Goal: Transaction & Acquisition: Purchase product/service

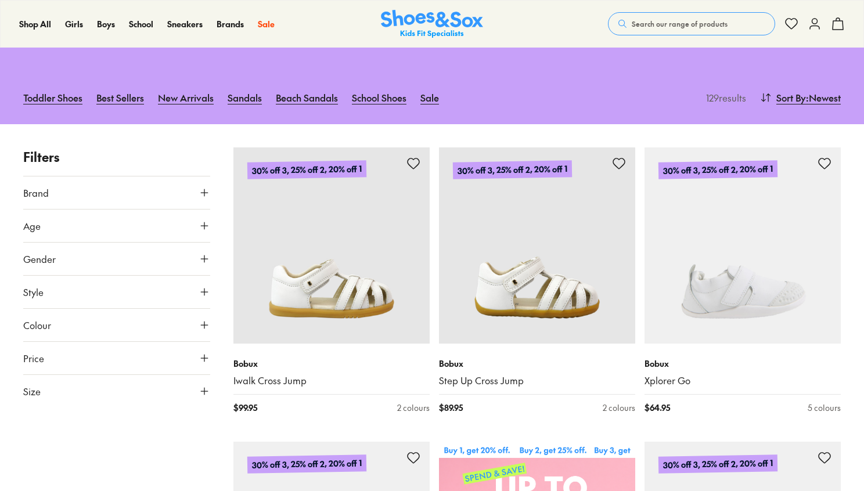
scroll to position [96, 0]
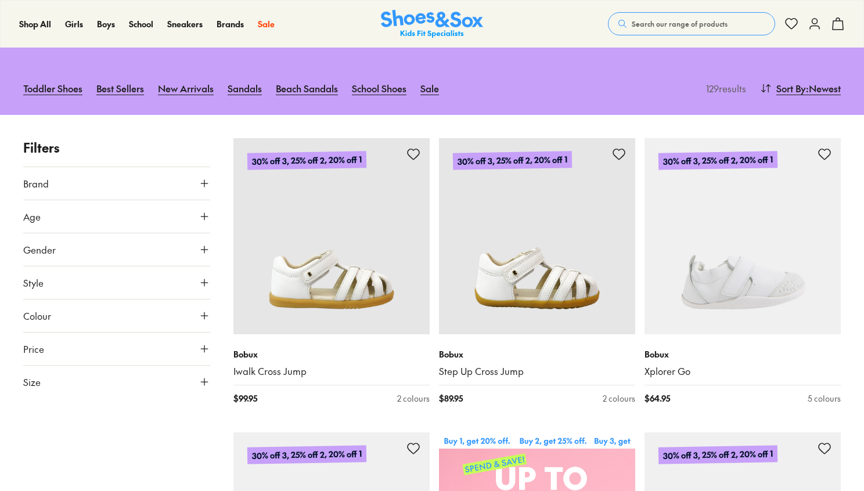
click at [113, 390] on button "Size" at bounding box center [116, 382] width 187 height 33
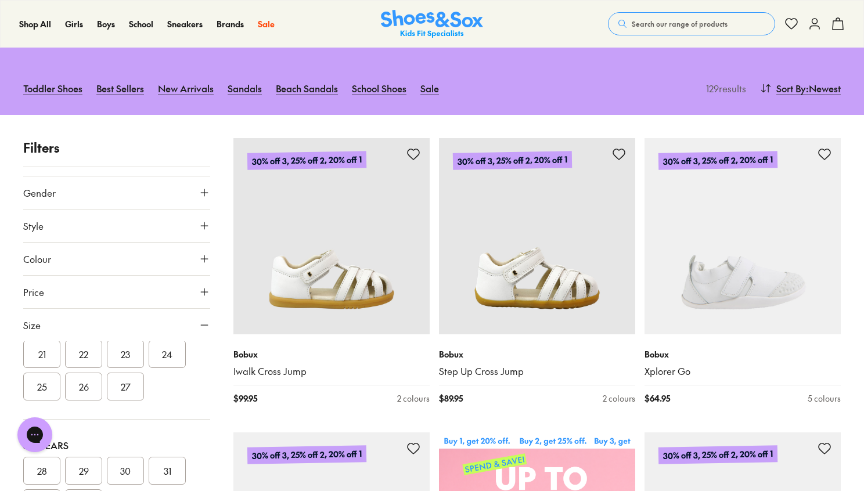
scroll to position [147, 0]
click at [175, 366] on button "24" at bounding box center [167, 360] width 37 height 28
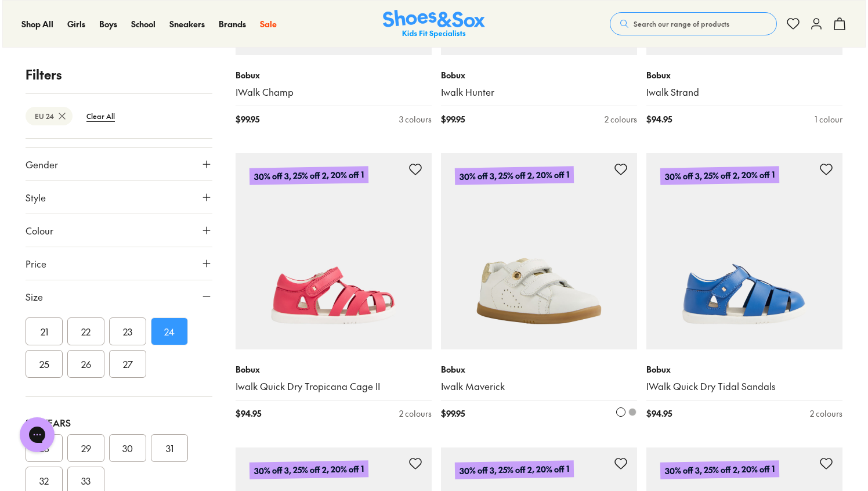
scroll to position [967, 0]
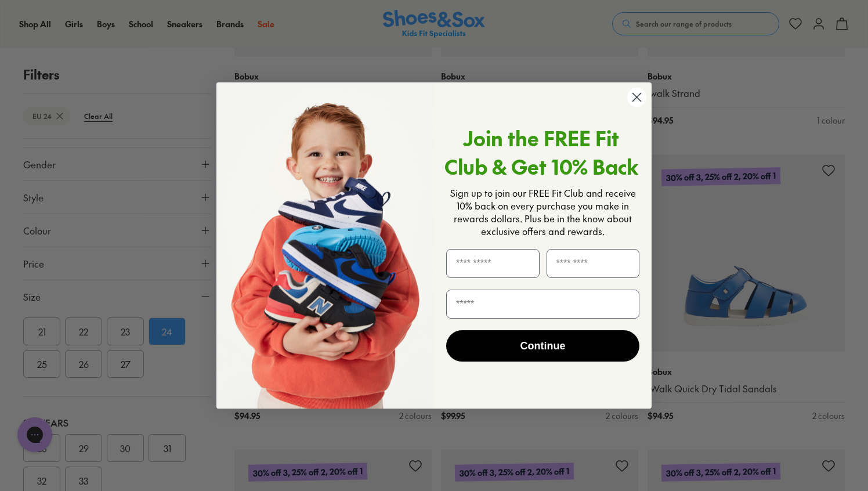
click at [635, 100] on circle "Close dialog" at bounding box center [637, 97] width 19 height 19
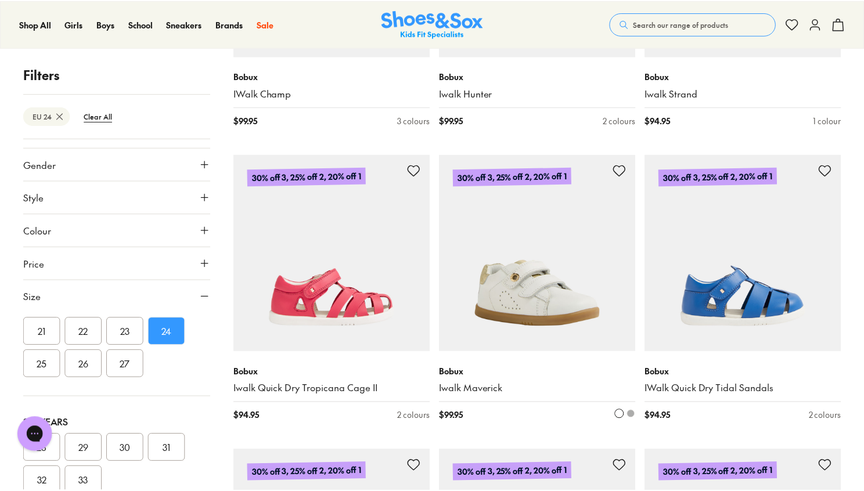
scroll to position [964, 0]
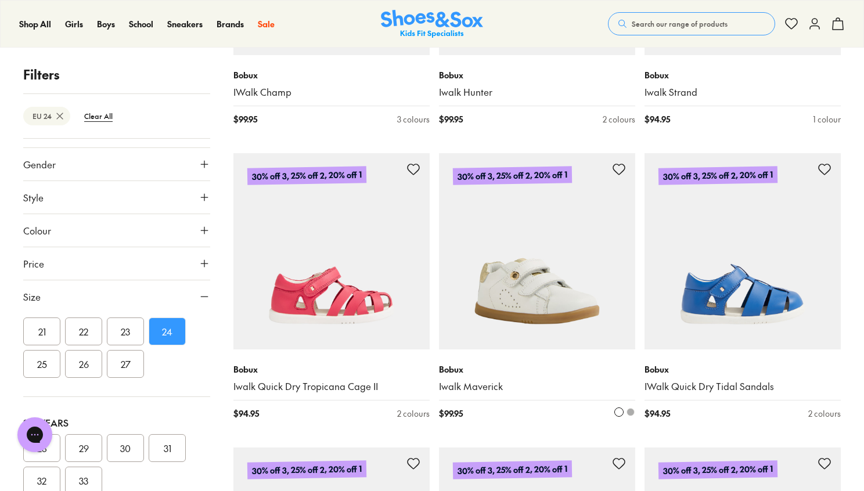
click at [547, 298] on img at bounding box center [537, 251] width 196 height 196
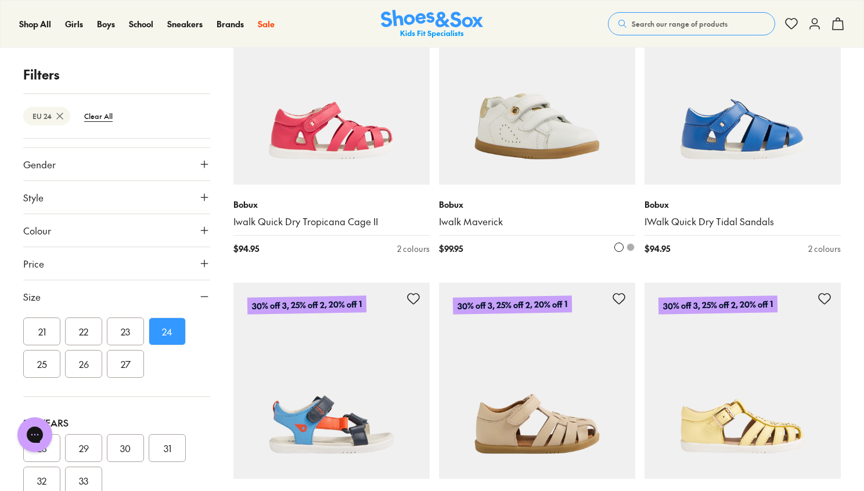
scroll to position [1130, 0]
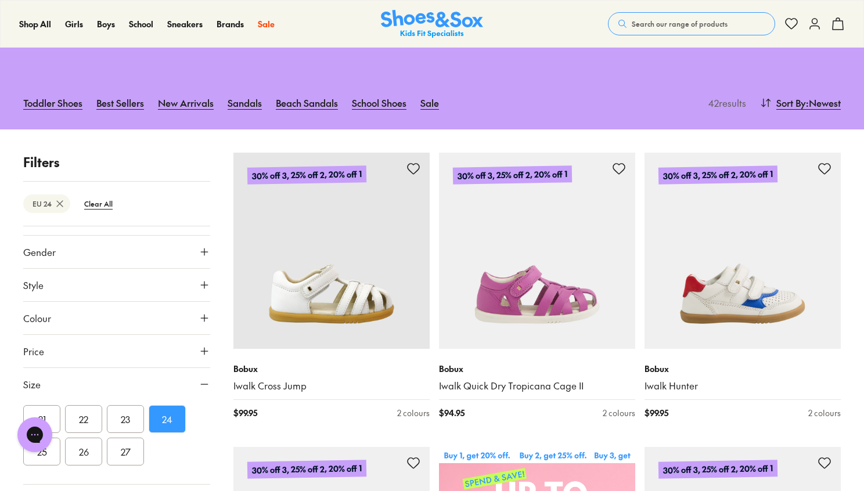
scroll to position [81, 0]
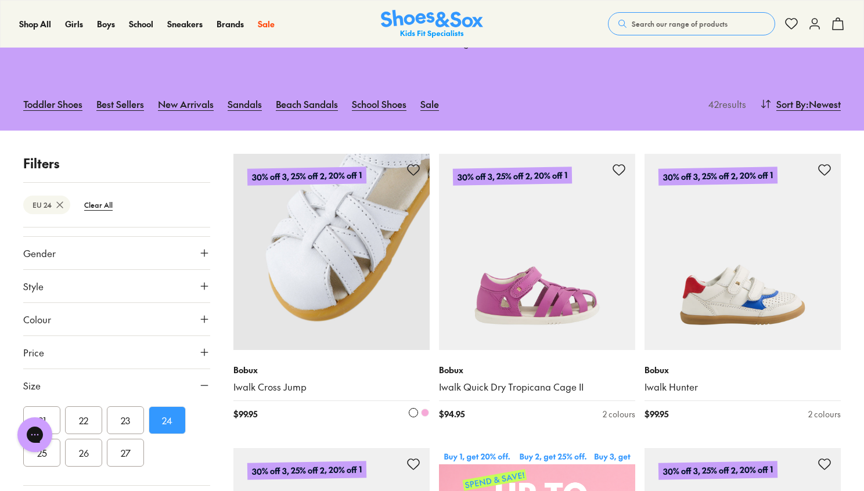
click at [279, 305] on img at bounding box center [331, 252] width 196 height 196
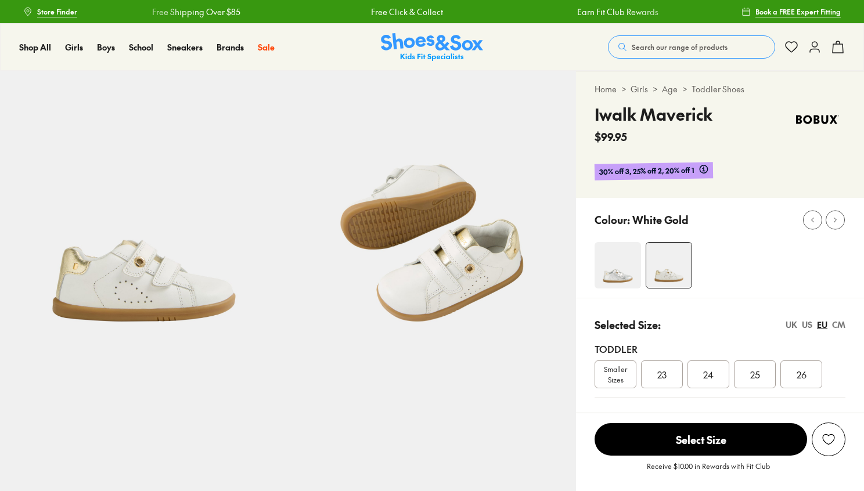
select select "*"
click at [704, 377] on span "24" at bounding box center [708, 374] width 10 height 14
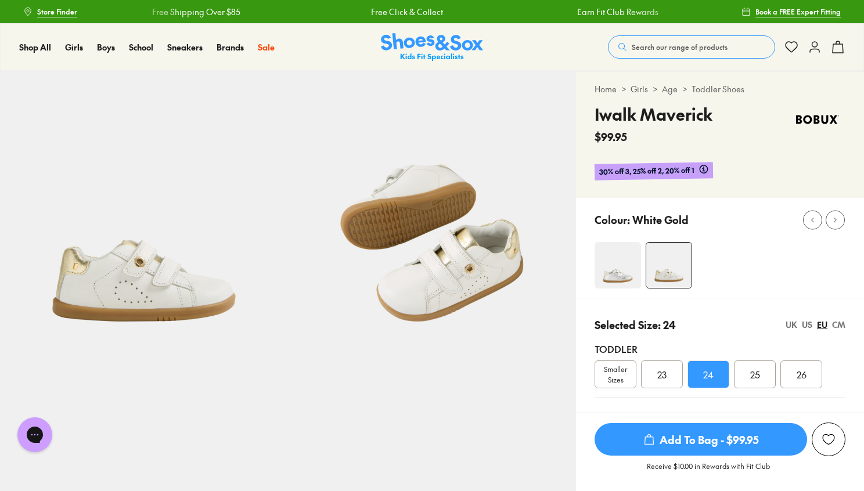
click at [688, 444] on span "Add To Bag - $99.95" at bounding box center [700, 439] width 212 height 33
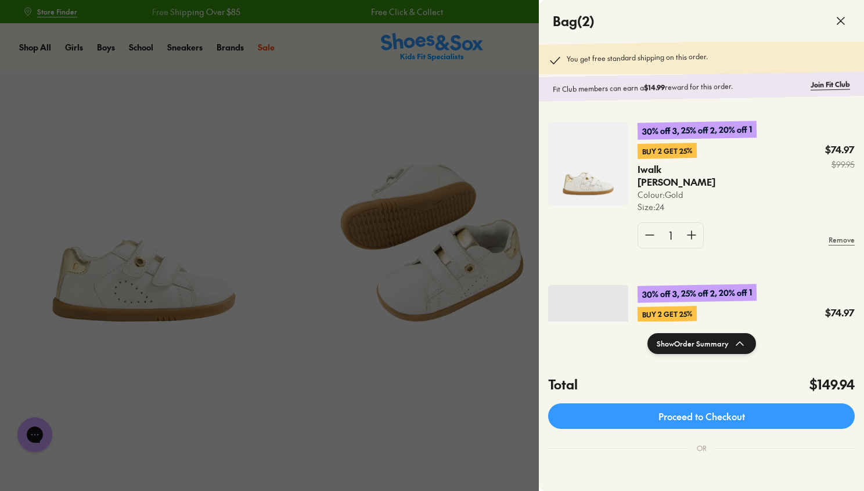
click at [450, 384] on div at bounding box center [432, 245] width 864 height 491
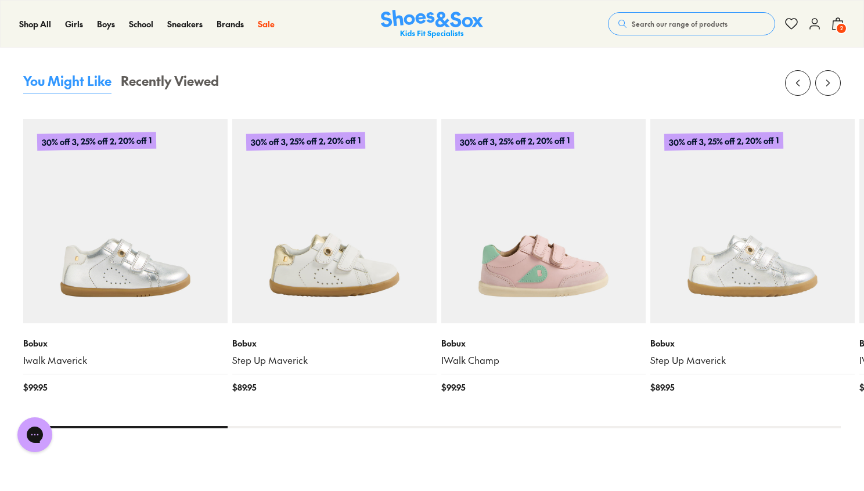
scroll to position [913, 0]
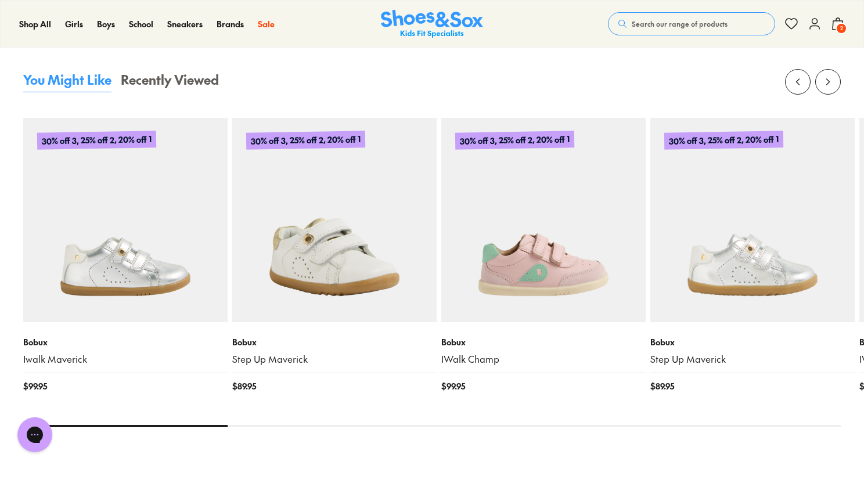
click at [339, 292] on img at bounding box center [334, 220] width 204 height 204
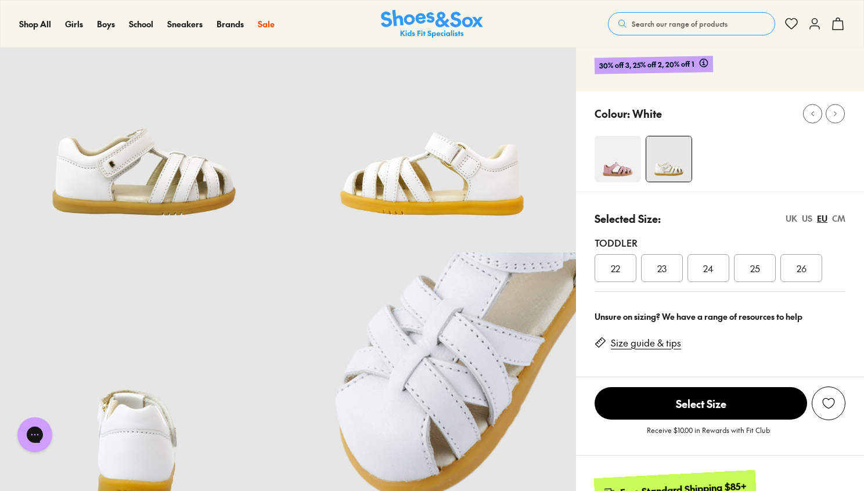
scroll to position [212, 0]
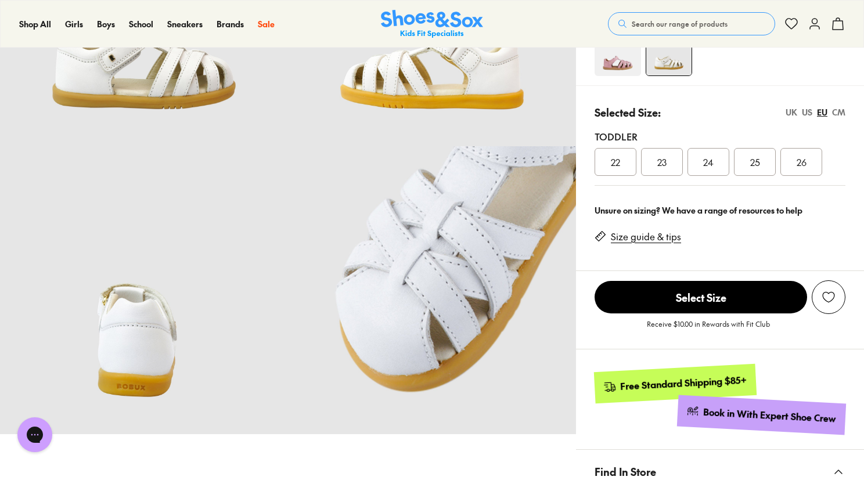
select select "*"
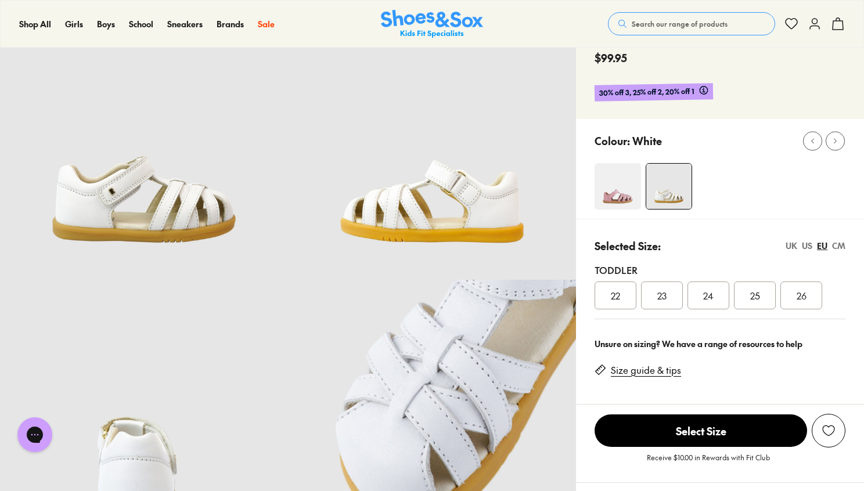
scroll to position [48, 0]
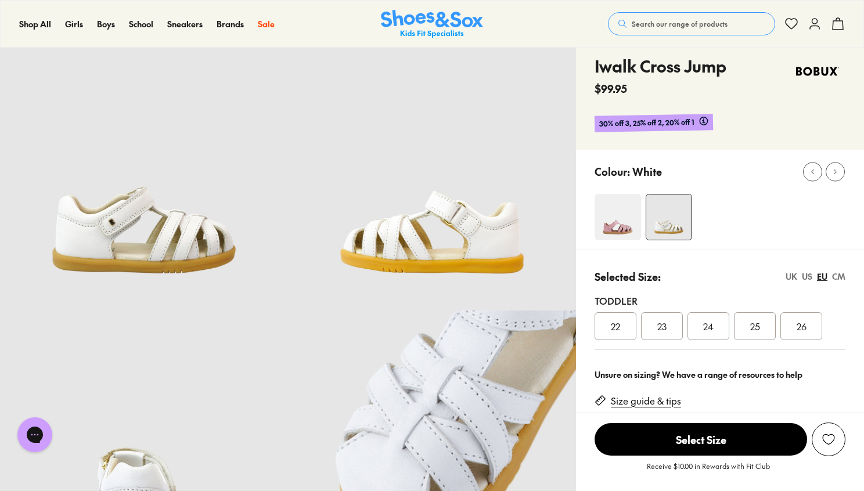
click at [709, 325] on span "24" at bounding box center [708, 326] width 10 height 14
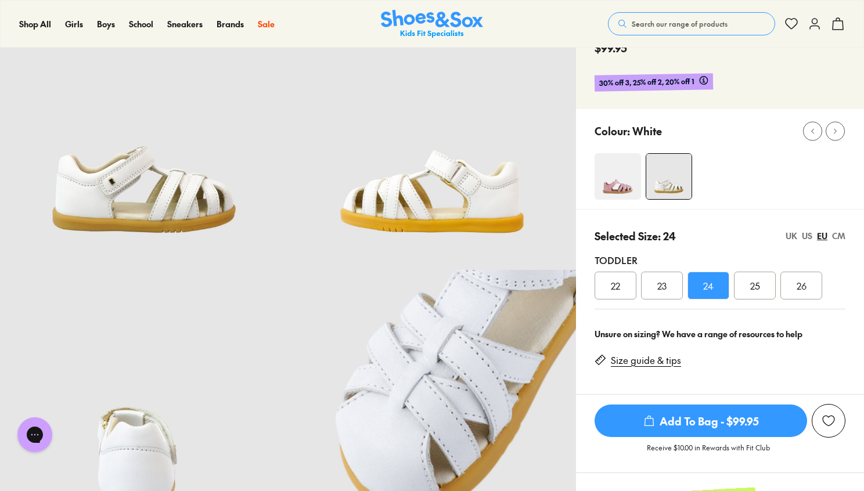
scroll to position [91, 0]
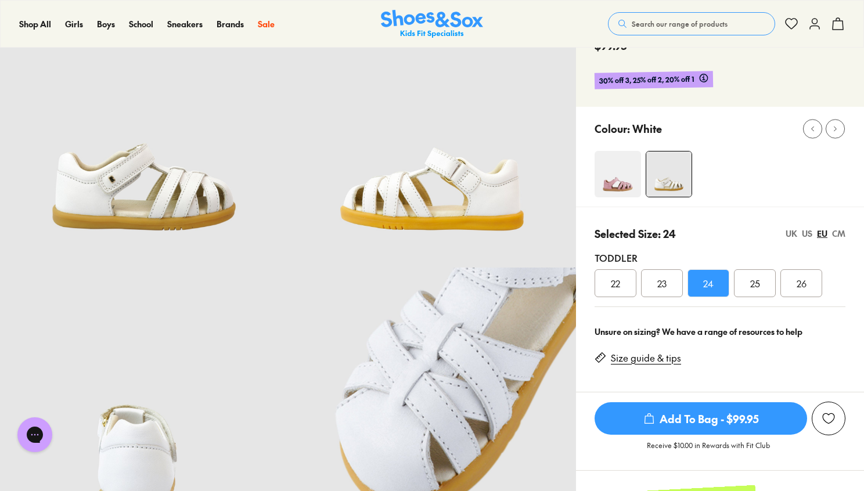
click at [646, 420] on icon "submit" at bounding box center [649, 419] width 12 height 12
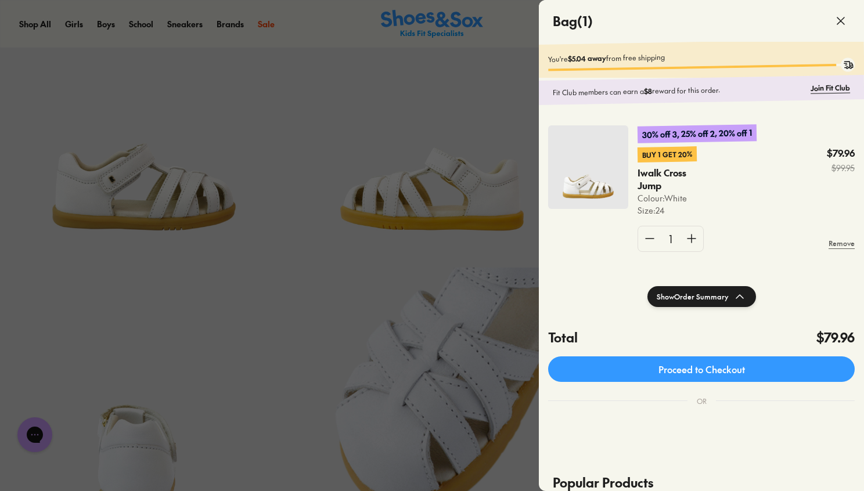
click at [402, 333] on div at bounding box center [432, 245] width 864 height 491
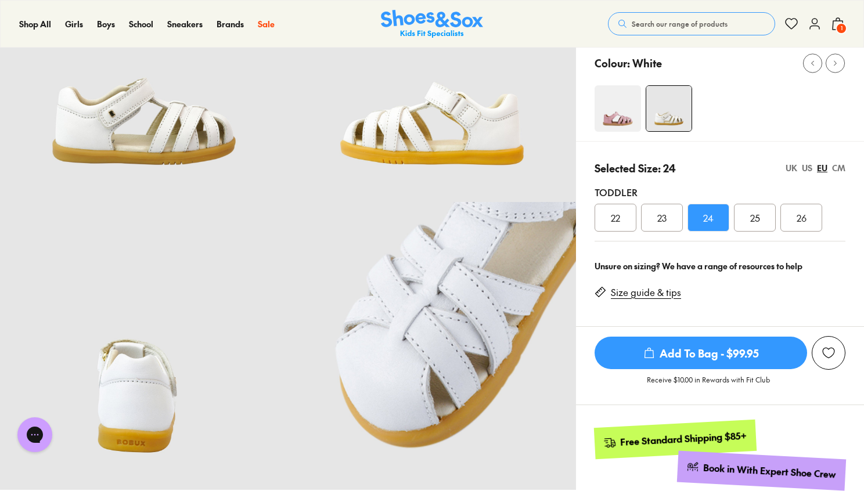
scroll to position [0, 0]
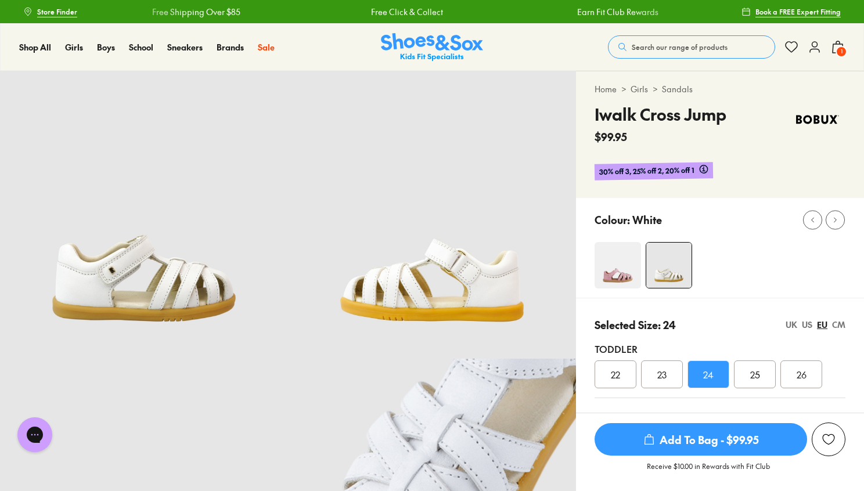
click at [837, 49] on span "1" at bounding box center [841, 52] width 12 height 12
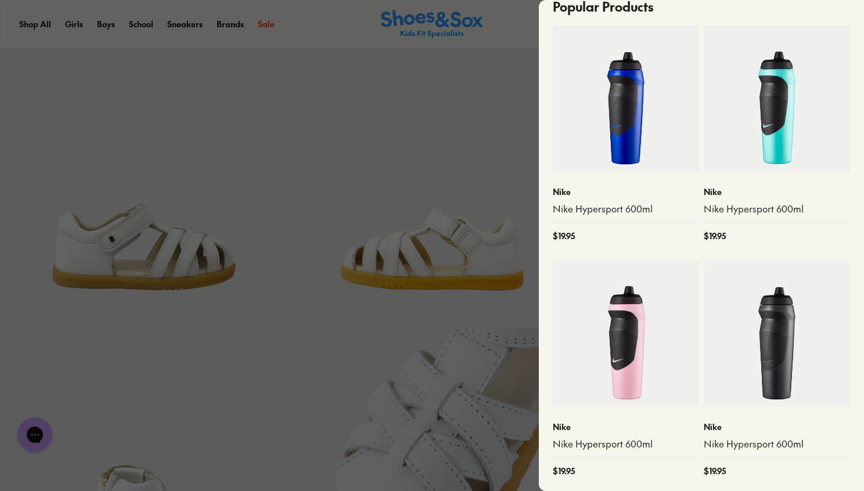
scroll to position [52, 0]
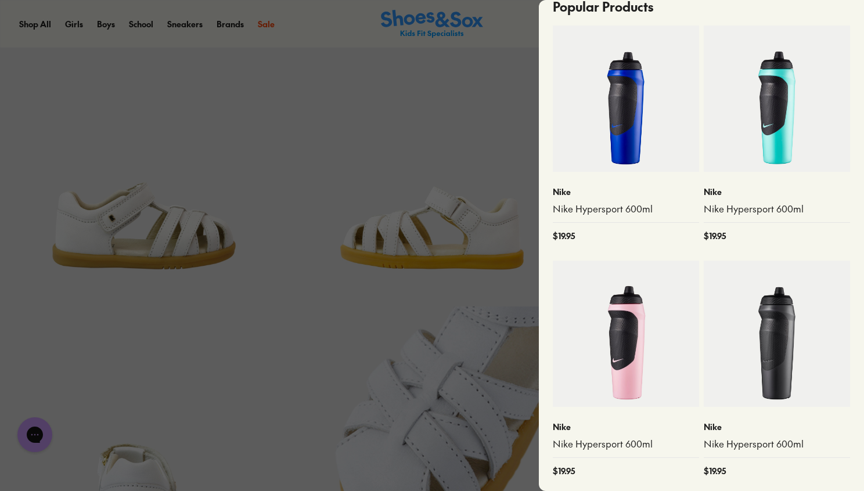
click at [376, 150] on div at bounding box center [432, 245] width 864 height 491
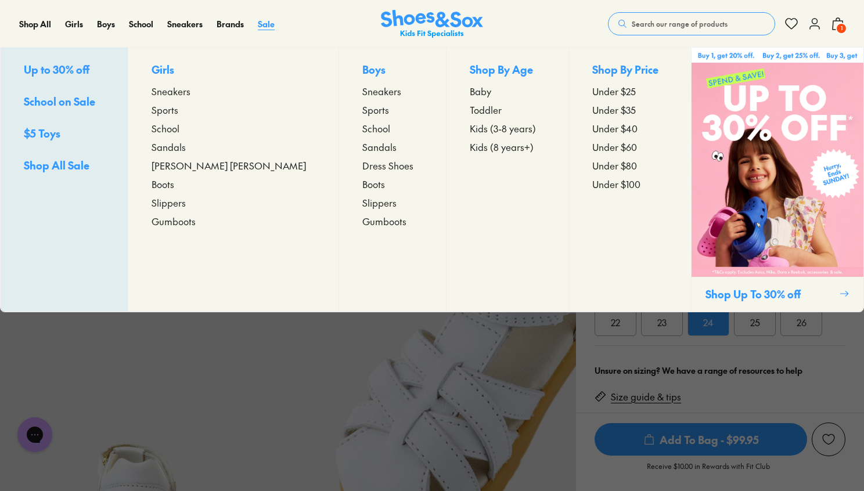
click at [271, 21] on span "Sale" at bounding box center [266, 24] width 17 height 12
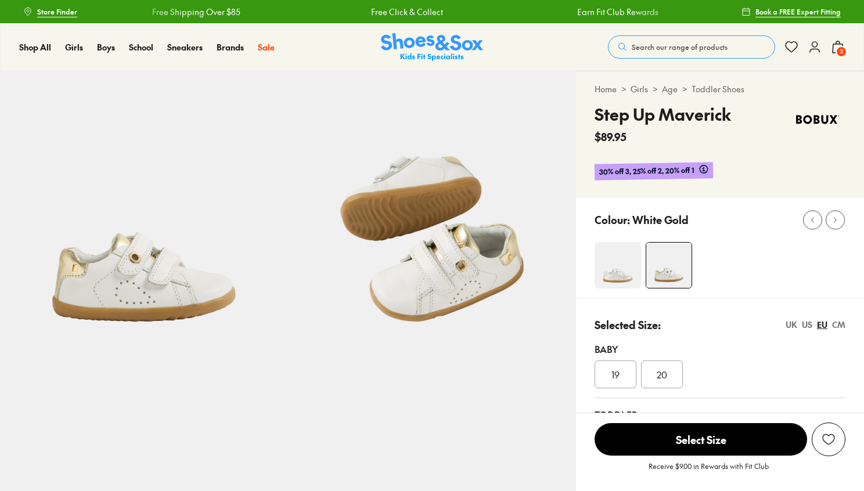
select select "*"
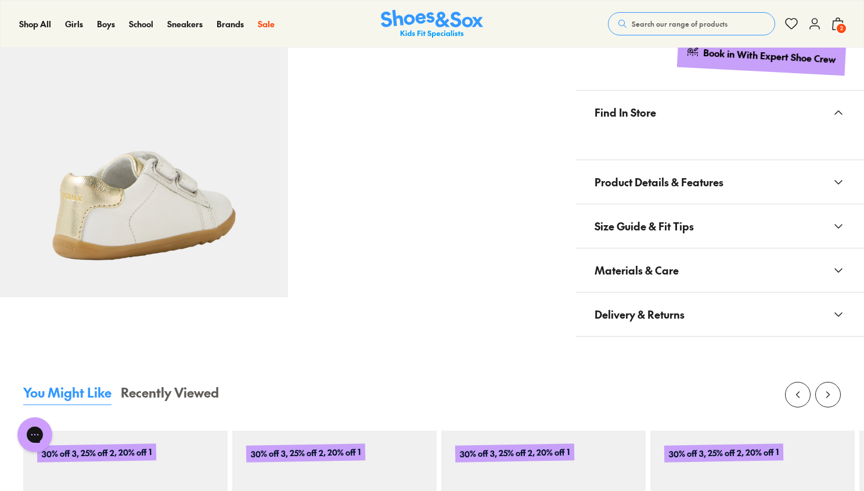
scroll to position [637, 0]
click at [684, 218] on span "Size Guide & Fit Tips" at bounding box center [643, 227] width 99 height 34
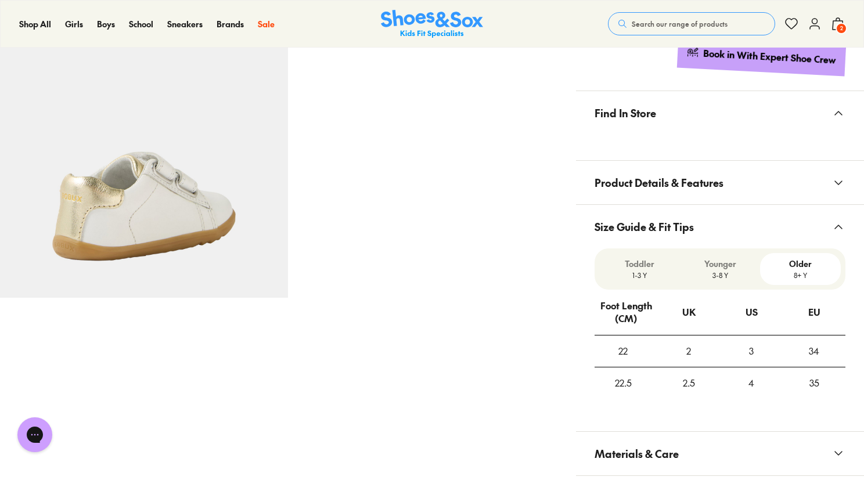
click at [683, 181] on span "Product Details & Features" at bounding box center [658, 182] width 129 height 34
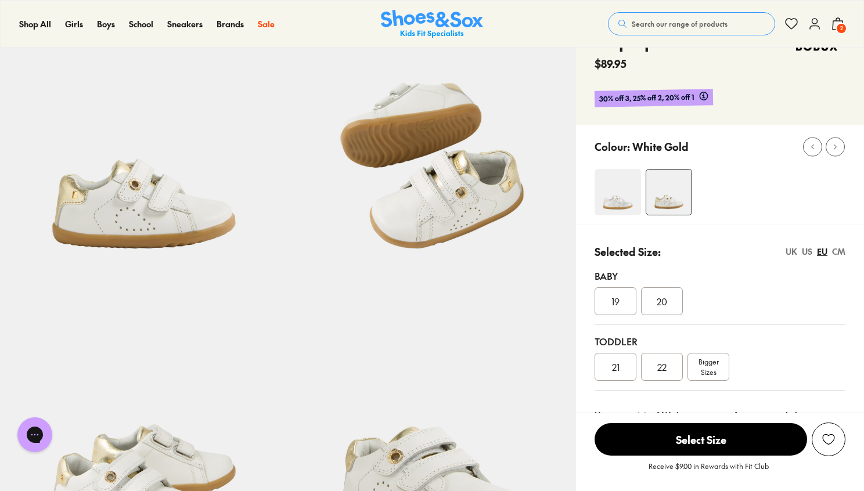
scroll to position [66, 0]
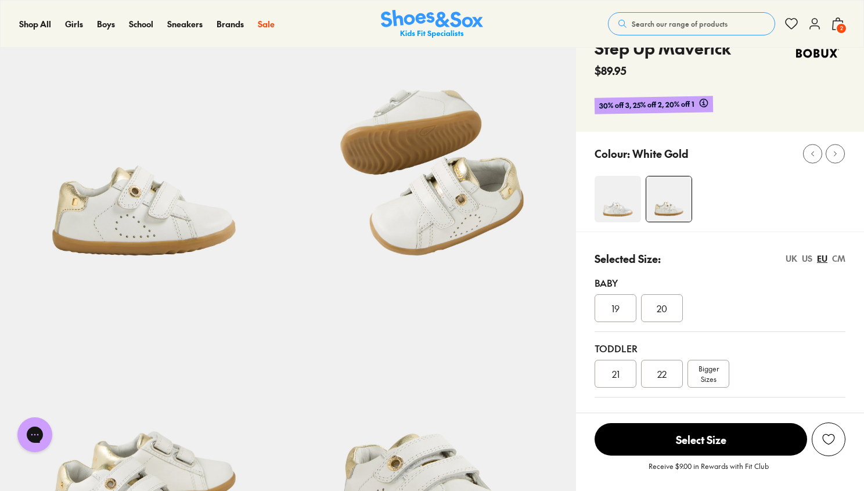
click at [612, 218] on img at bounding box center [617, 199] width 46 height 46
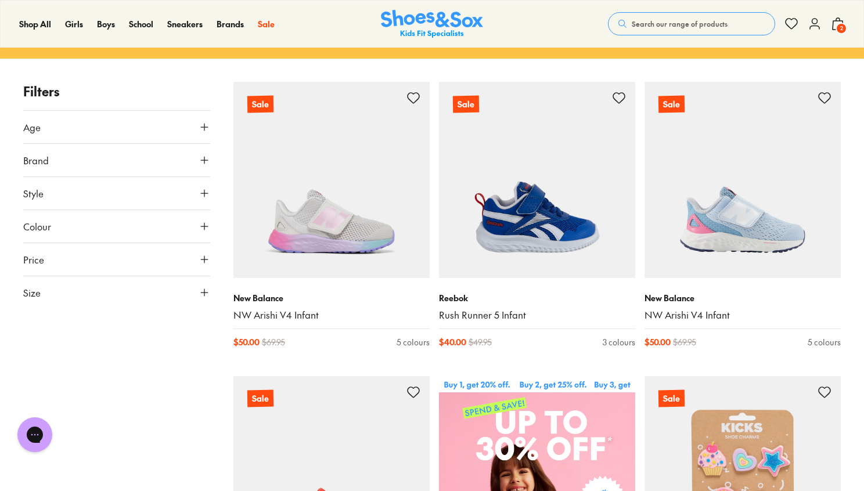
scroll to position [158, 0]
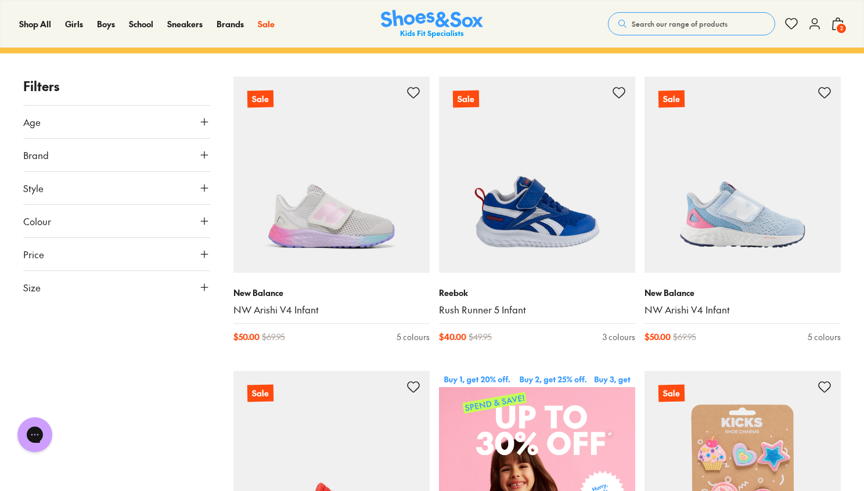
click at [170, 284] on button "Size" at bounding box center [116, 287] width 187 height 33
click at [160, 381] on button "24" at bounding box center [167, 368] width 37 height 28
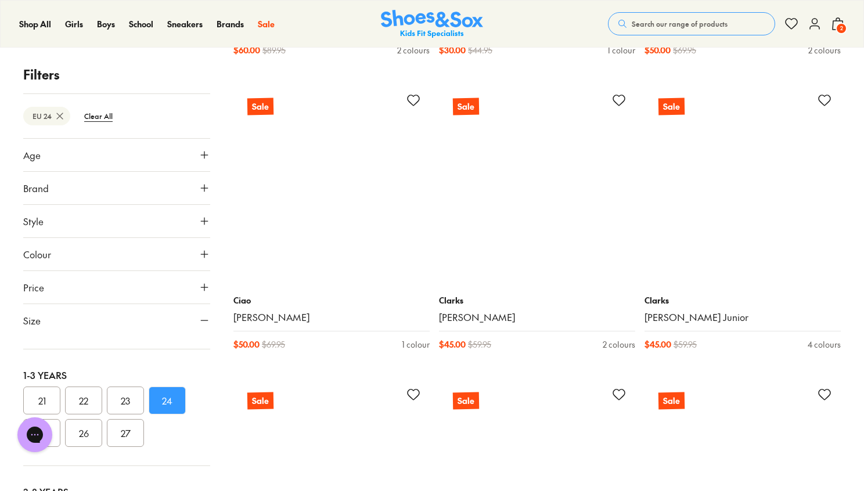
scroll to position [2230, 0]
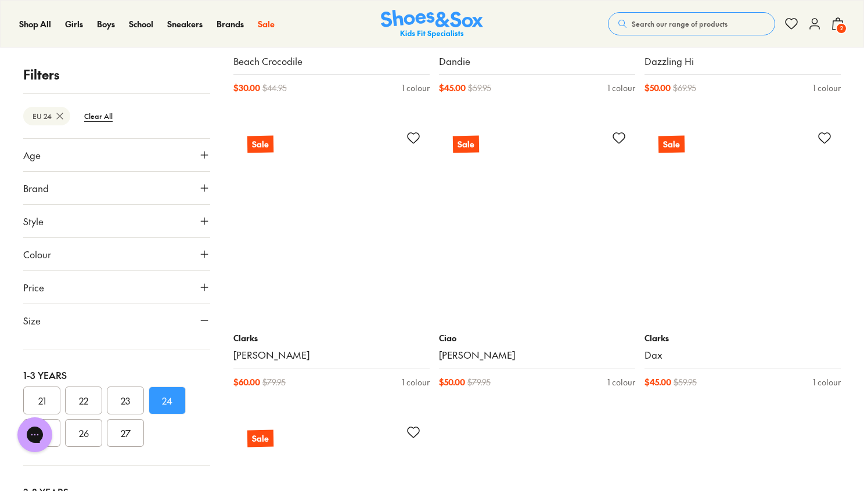
scroll to position [6013, 0]
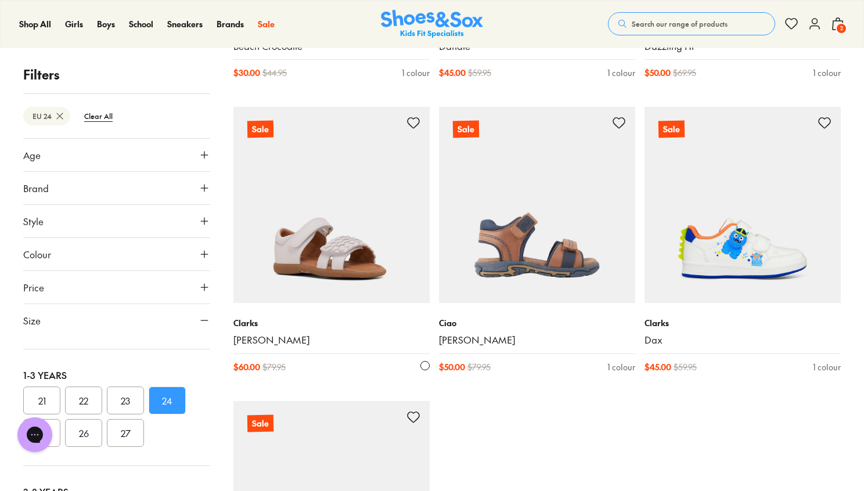
click at [314, 267] on img at bounding box center [331, 205] width 196 height 196
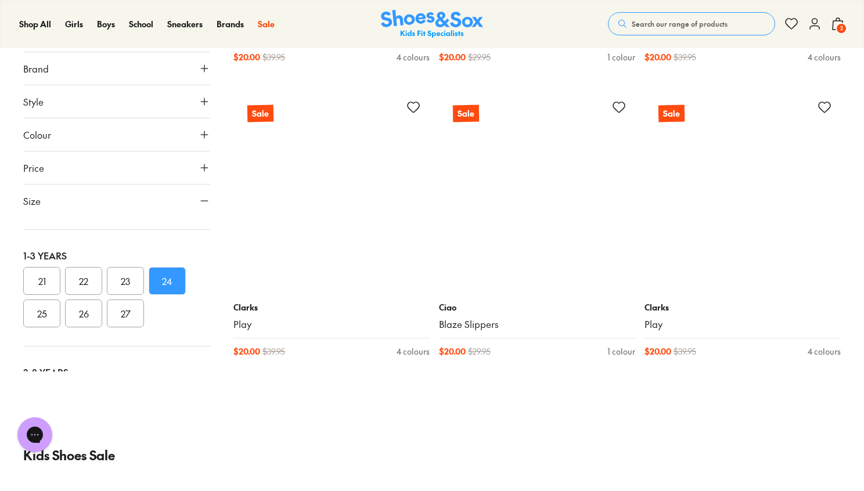
scroll to position [9269, 0]
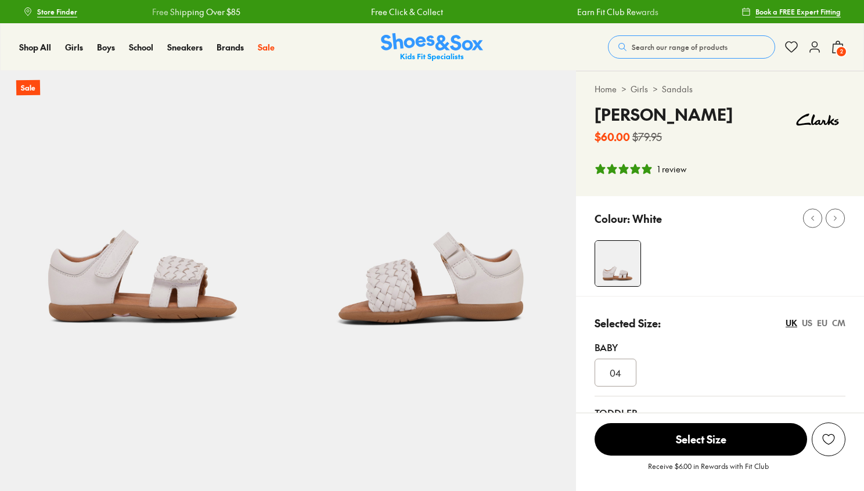
select select "*"
click at [171, 304] on img at bounding box center [144, 215] width 288 height 288
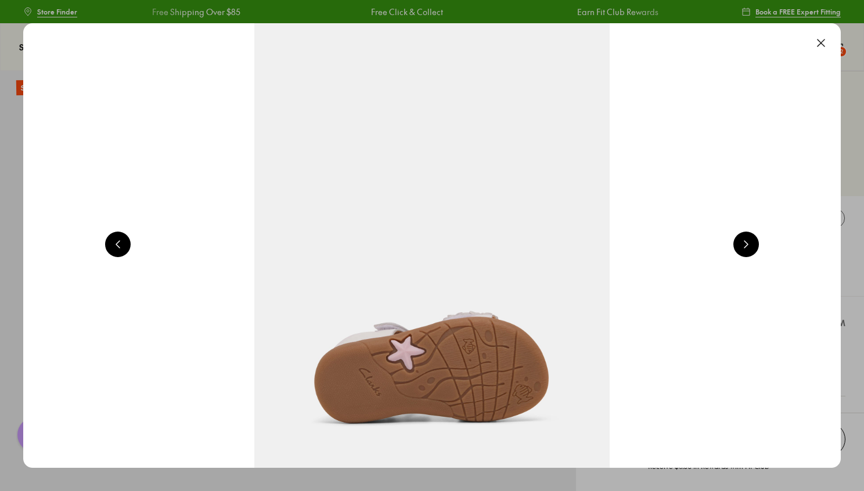
scroll to position [0, 822]
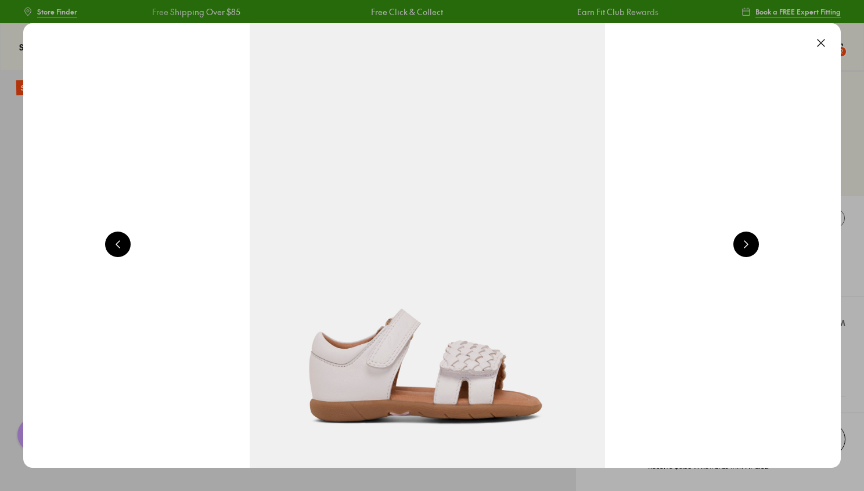
click at [745, 247] on button at bounding box center [746, 245] width 26 height 26
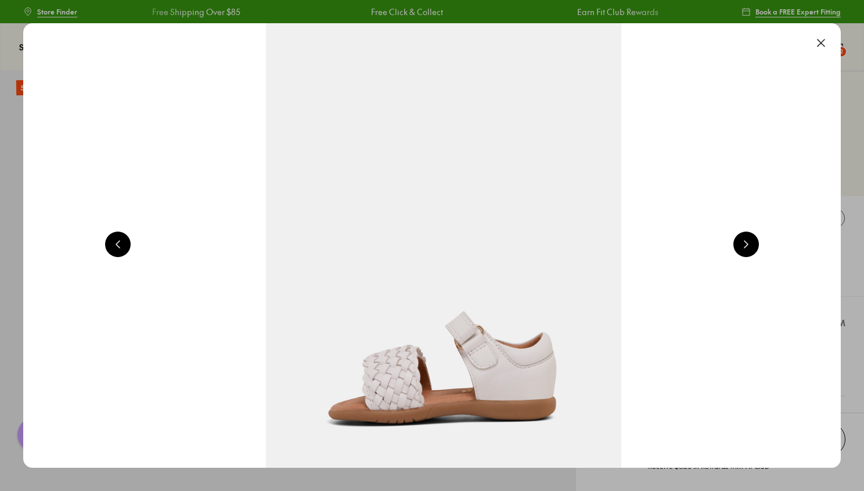
click at [745, 247] on button at bounding box center [746, 245] width 26 height 26
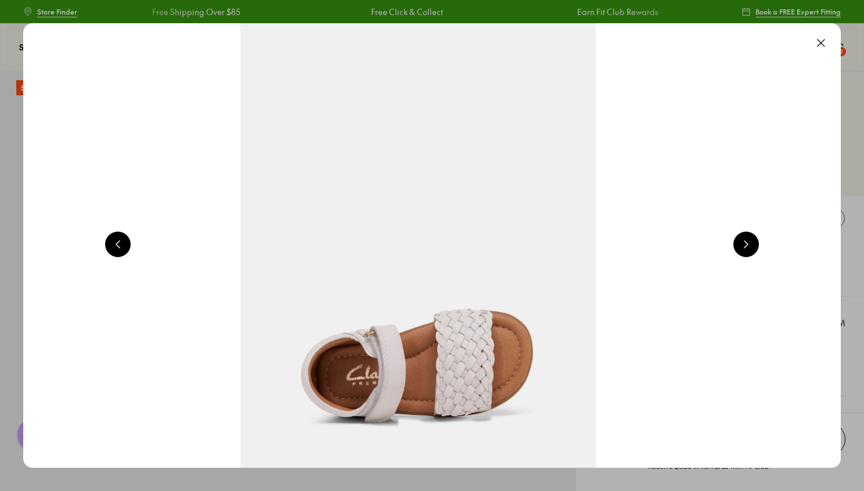
click at [745, 247] on button at bounding box center [746, 245] width 26 height 26
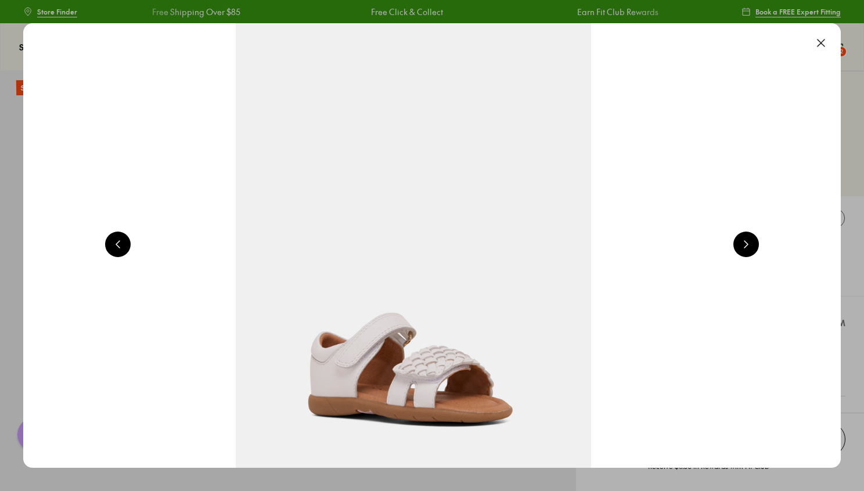
click at [745, 247] on button at bounding box center [746, 245] width 26 height 26
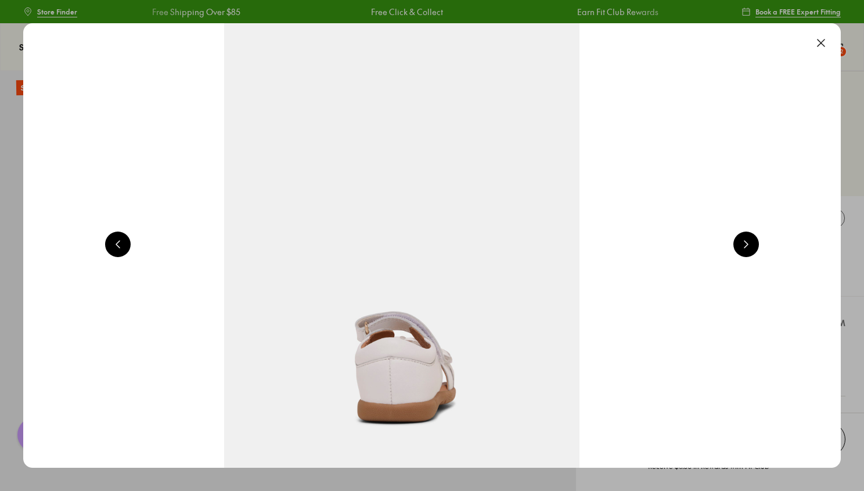
click at [745, 247] on button at bounding box center [746, 245] width 26 height 26
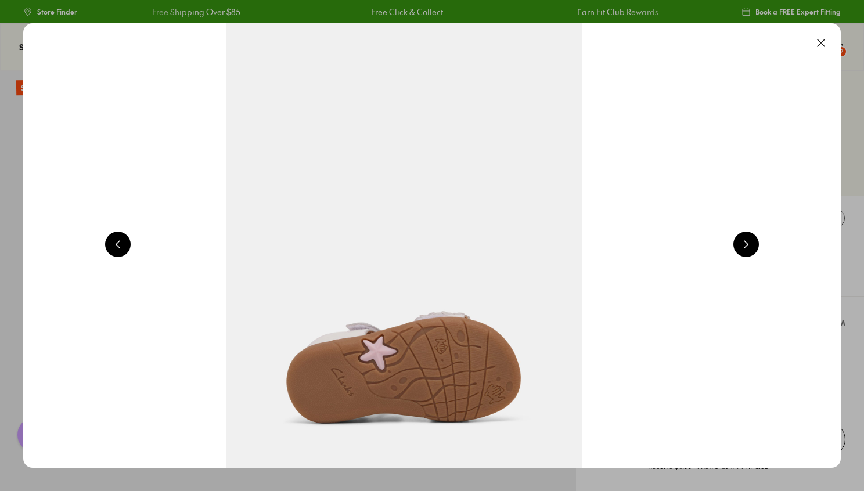
click at [745, 247] on button at bounding box center [746, 245] width 26 height 26
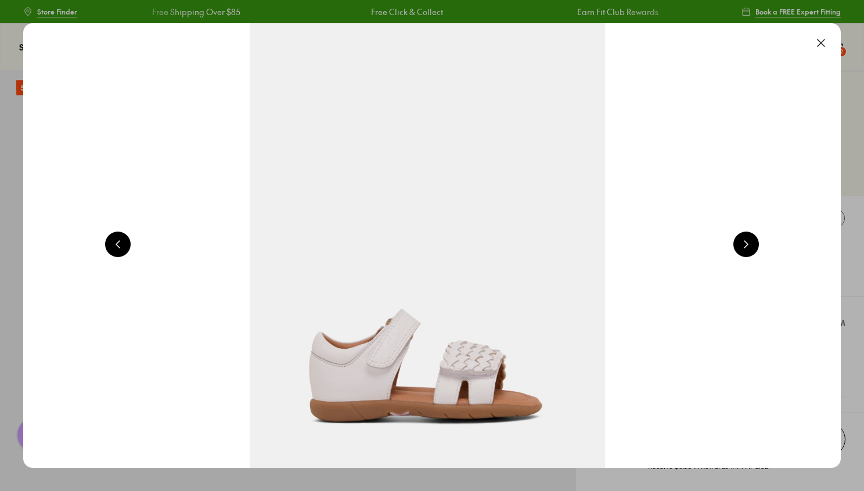
click at [826, 41] on button at bounding box center [821, 43] width 26 height 26
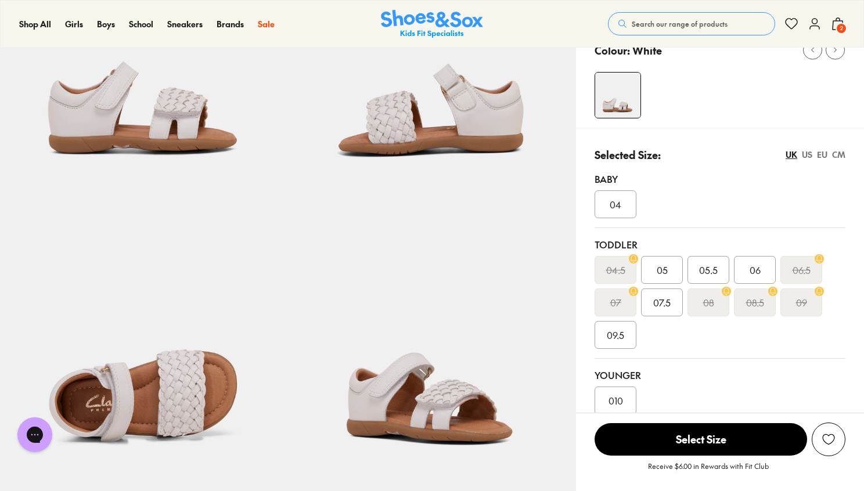
scroll to position [164, 0]
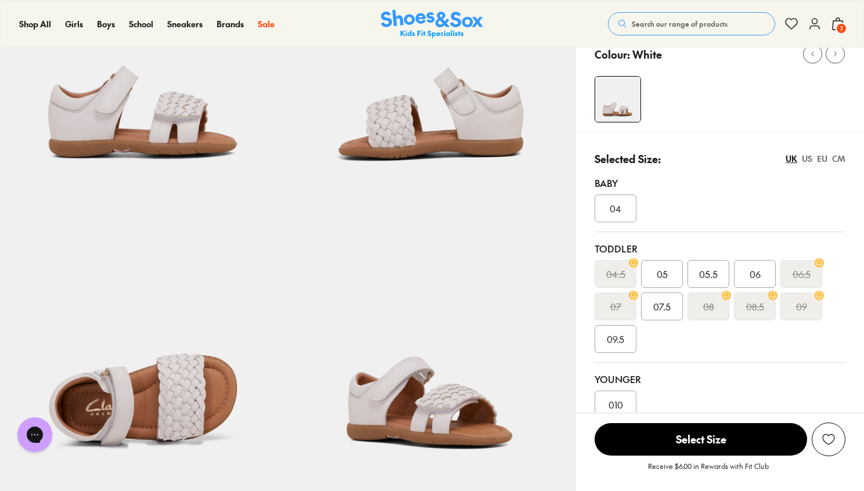
click at [806, 160] on div "US" at bounding box center [807, 159] width 10 height 12
click at [822, 156] on div "EU" at bounding box center [822, 159] width 10 height 12
click at [835, 161] on div "CM" at bounding box center [838, 159] width 13 height 12
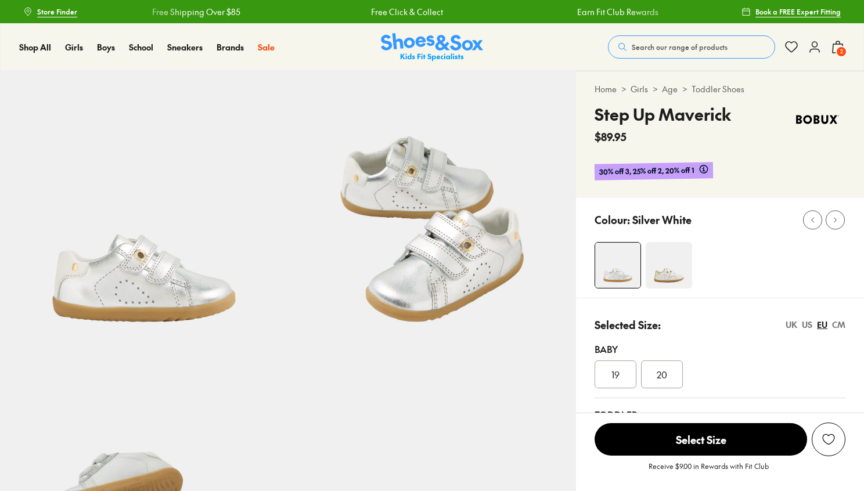
select select "*"
click at [677, 264] on img at bounding box center [669, 265] width 46 height 46
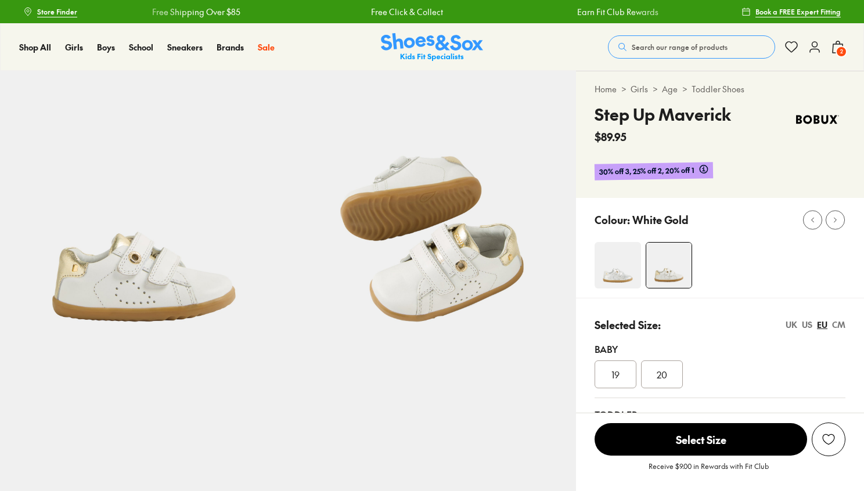
select select "*"
click at [666, 174] on span "30% off 3, 25% off 2, 20% off 1" at bounding box center [646, 170] width 95 height 13
